Goal: Navigation & Orientation: Find specific page/section

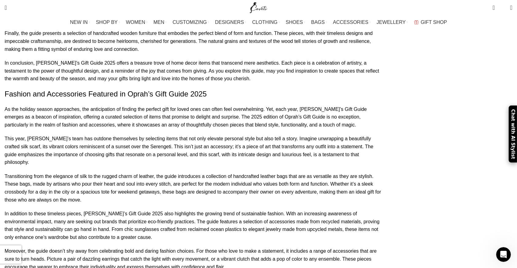
scroll to position [3368, 0]
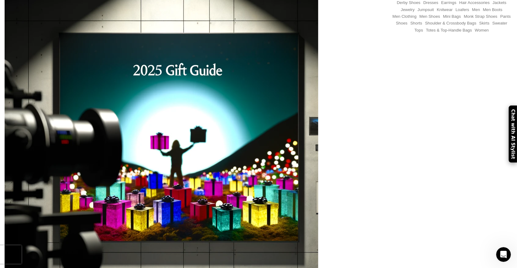
scroll to position [0, 0]
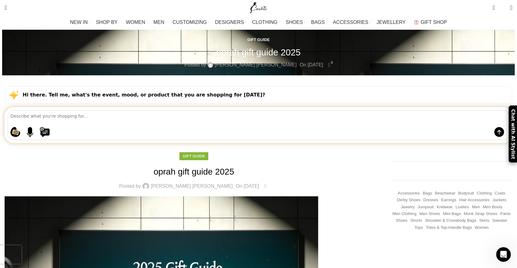
click at [205, 154] on link "Gift Guide" at bounding box center [193, 156] width 22 height 5
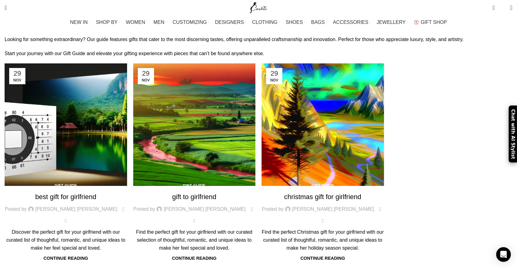
scroll to position [83, 0]
